Goal: Task Accomplishment & Management: Manage account settings

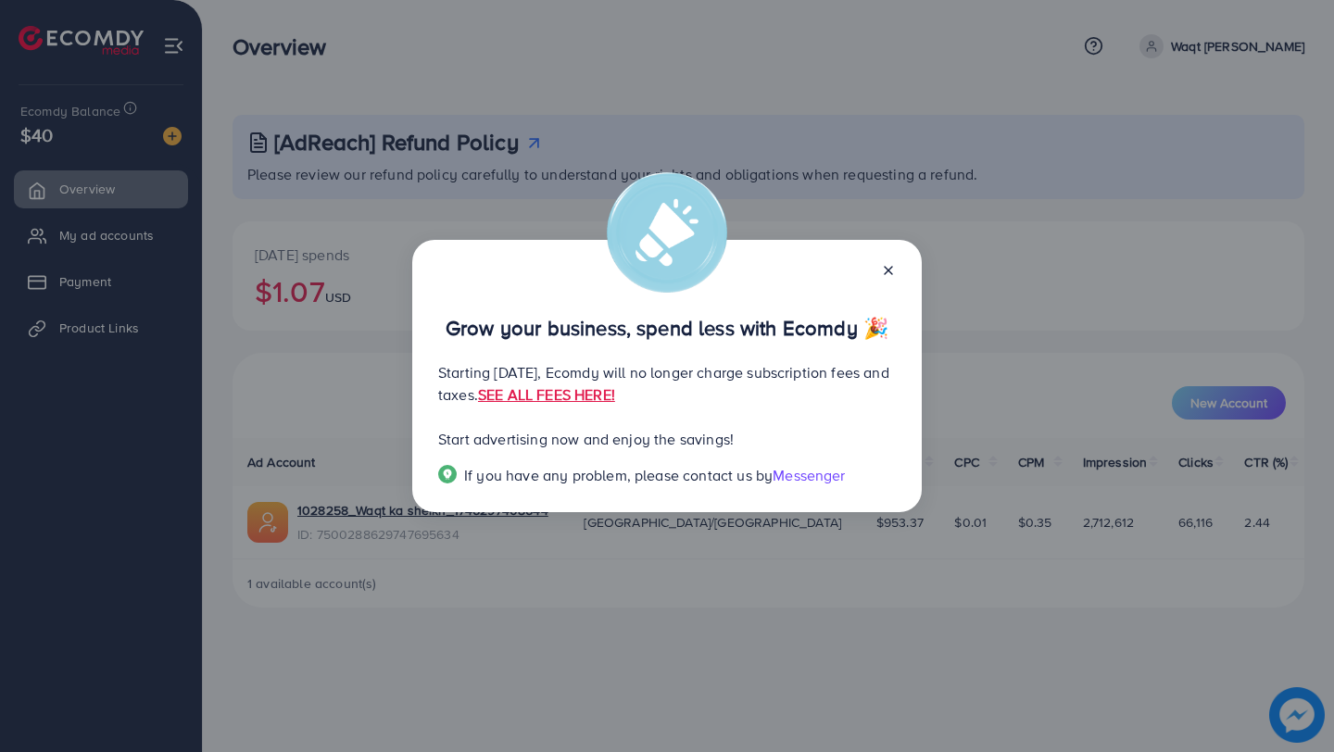
click at [896, 273] on div "Grow your business, spend less with Ecomdy 🎉 Starting [DATE], Ecomdy will no lo…" at bounding box center [666, 376] width 509 height 272
click at [884, 259] on div at bounding box center [881, 268] width 30 height 21
click at [887, 278] on div at bounding box center [881, 268] width 30 height 21
click at [881, 267] on icon at bounding box center [888, 270] width 15 height 15
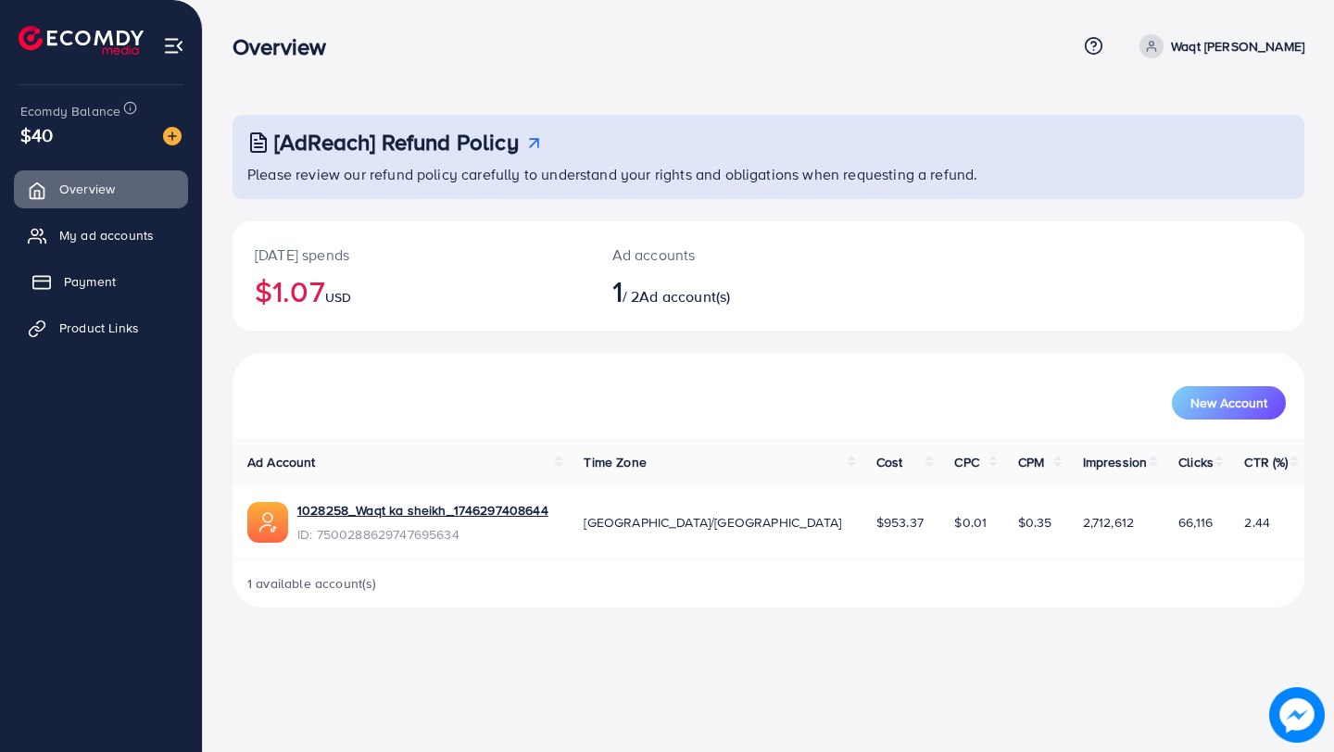
click at [146, 298] on link "Payment" at bounding box center [101, 281] width 174 height 37
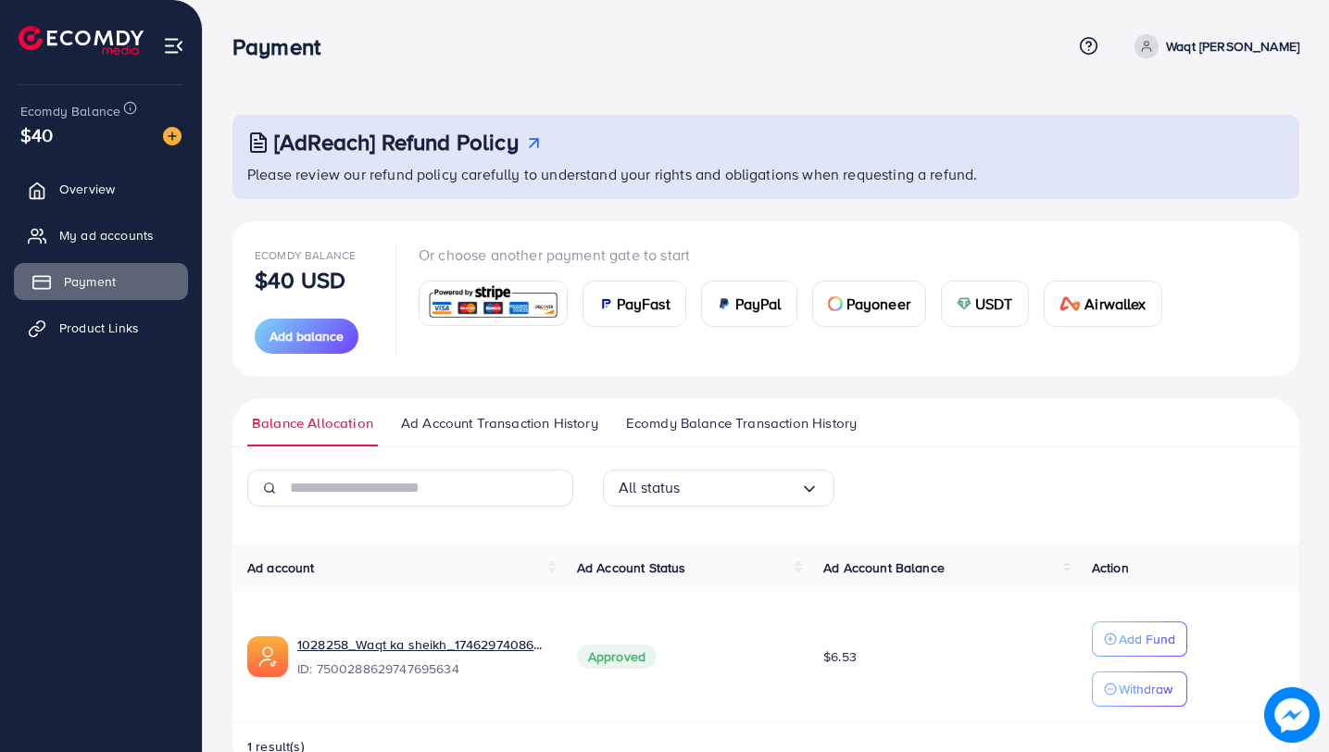
scroll to position [48, 0]
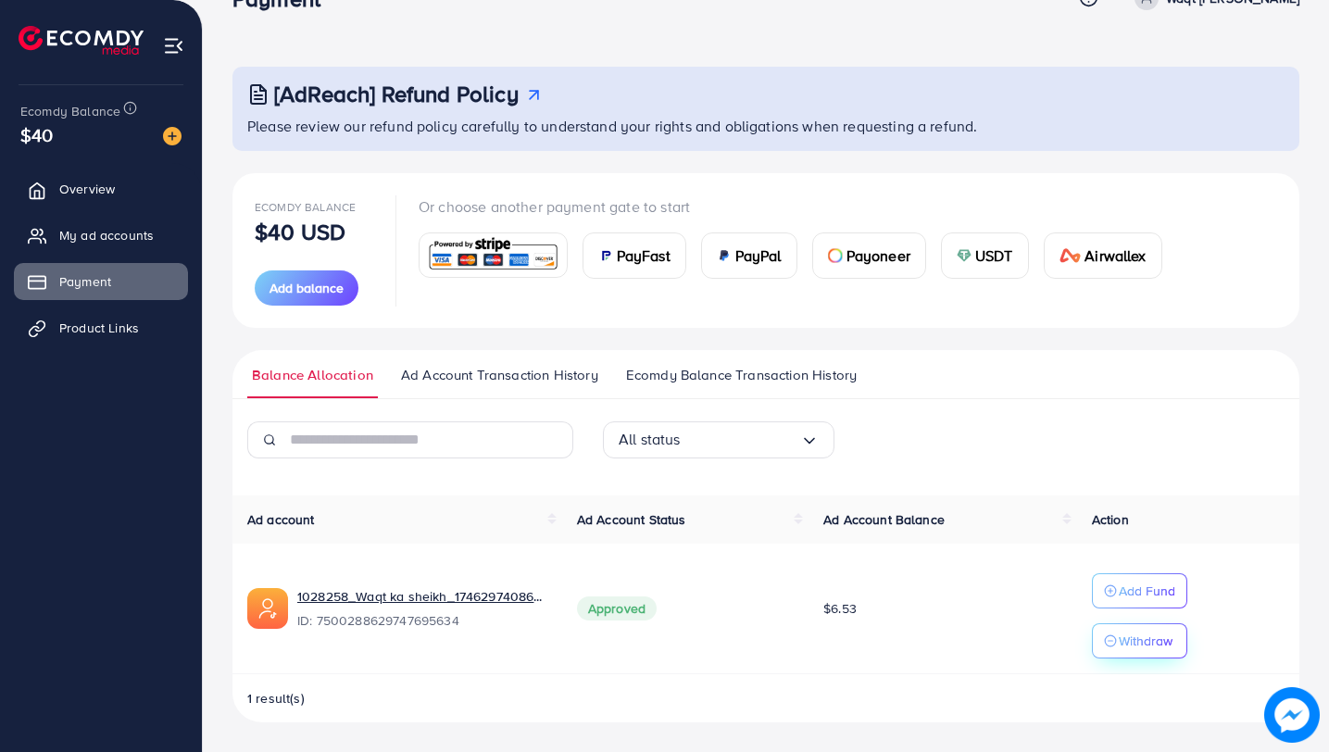
click at [1135, 645] on p "Withdraw" at bounding box center [1146, 641] width 54 height 22
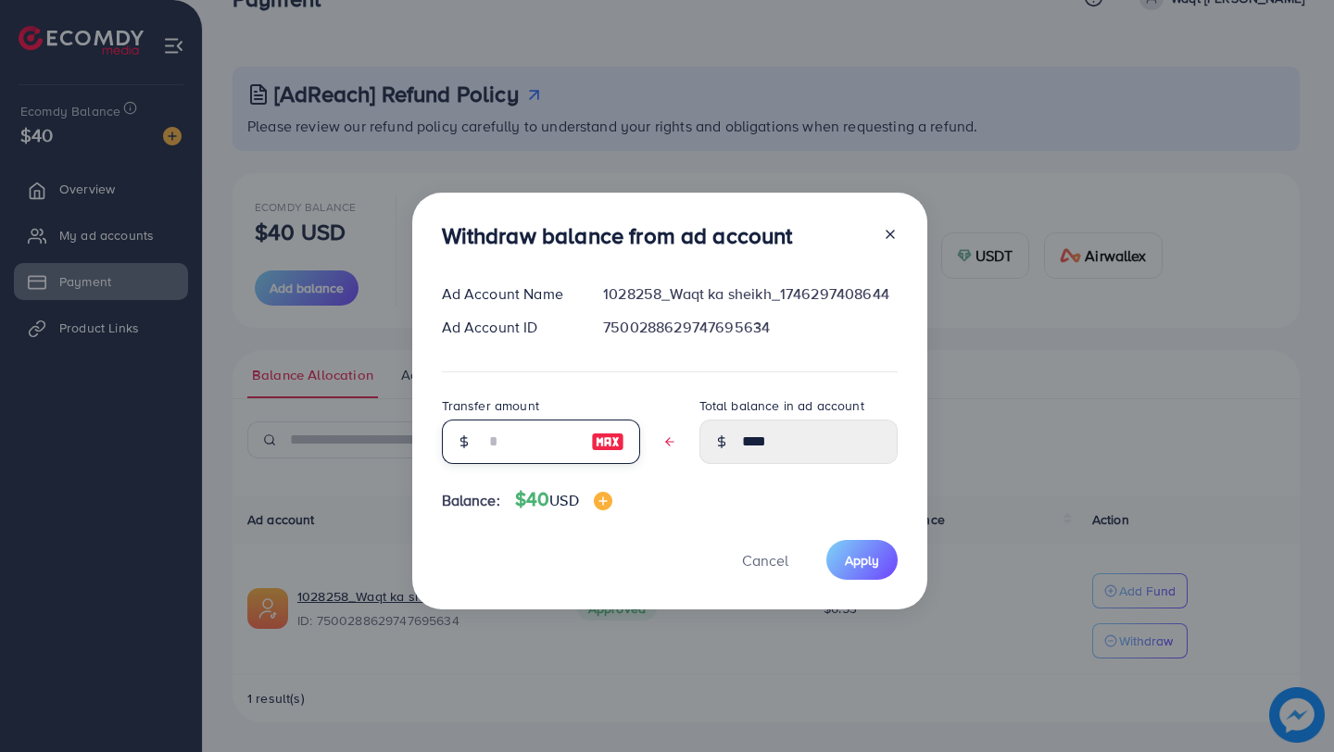
click at [545, 438] on input "text" at bounding box center [530, 442] width 93 height 44
type input "*"
type input "****"
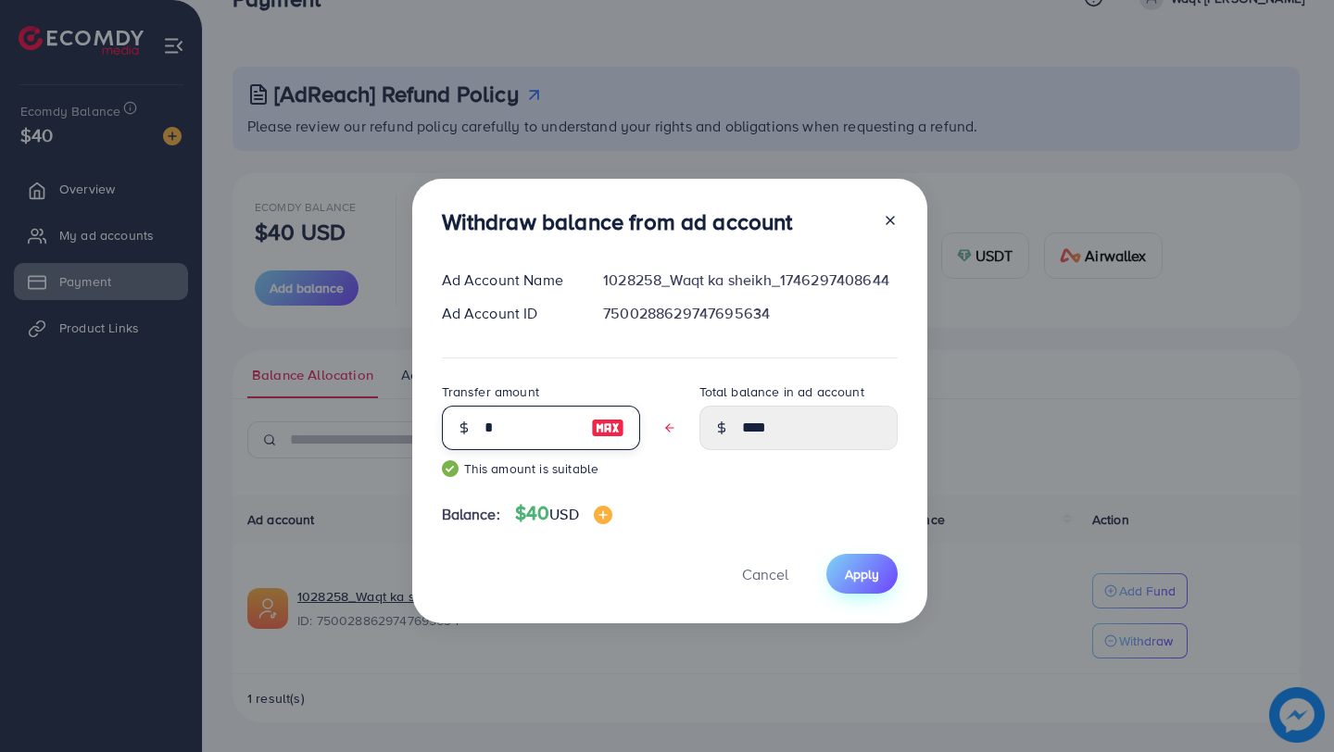
type input "*"
click at [875, 554] on button "Apply" at bounding box center [861, 574] width 71 height 40
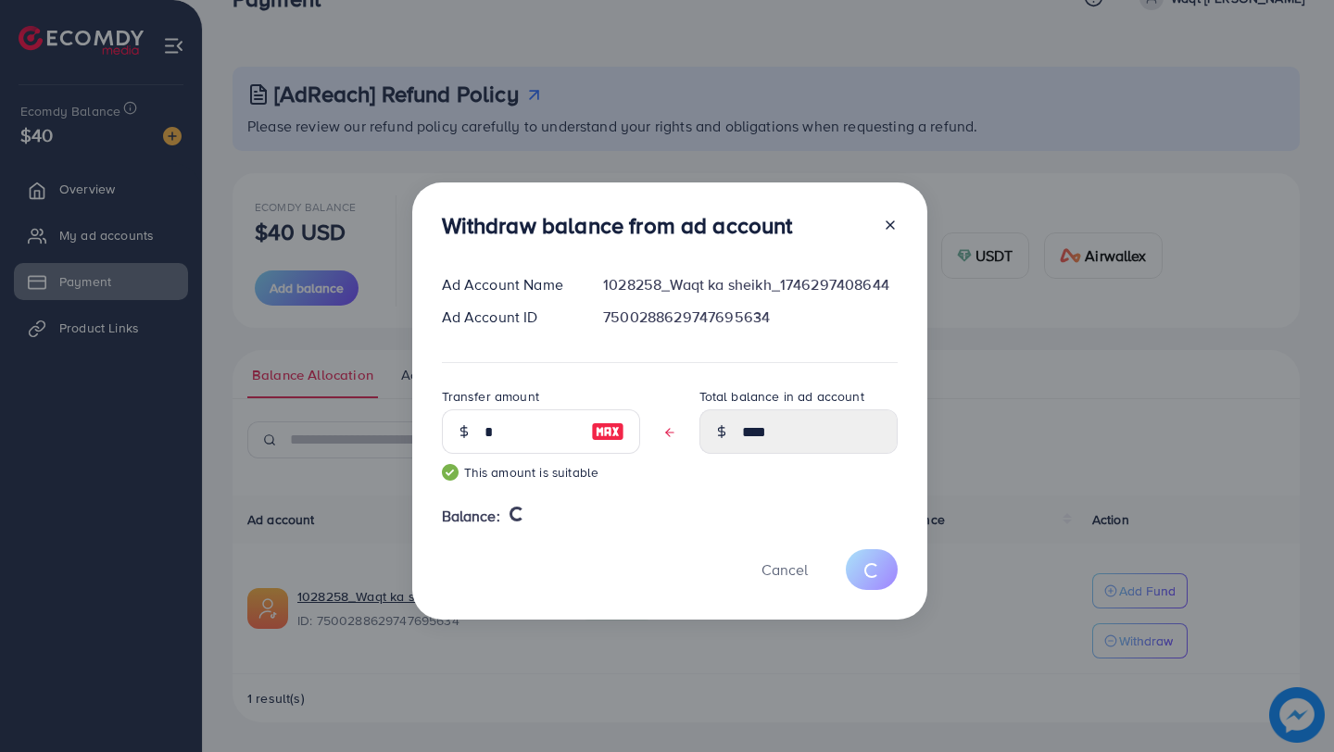
type input "****"
